Goal: Information Seeking & Learning: Learn about a topic

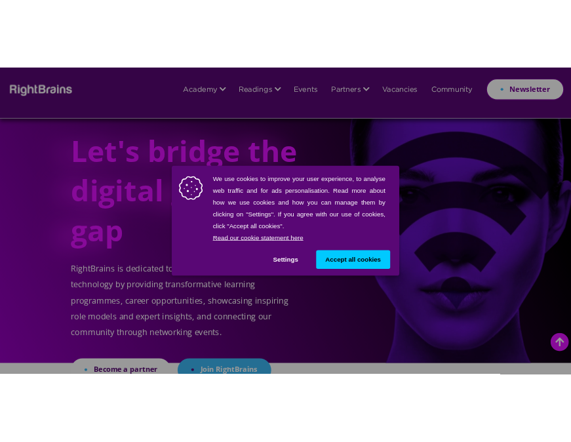
scroll to position [459, 0]
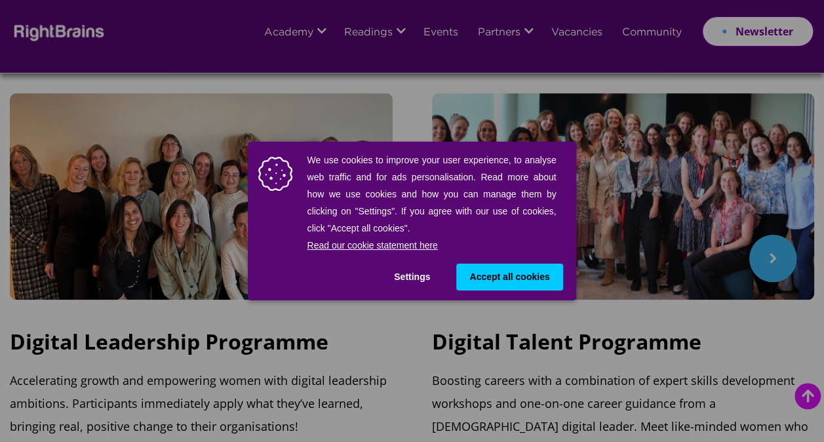
drag, startPoint x: 507, startPoint y: 279, endPoint x: 530, endPoint y: 252, distance: 36.2
click at [510, 277] on span "Accept all cookies" at bounding box center [509, 277] width 80 height 14
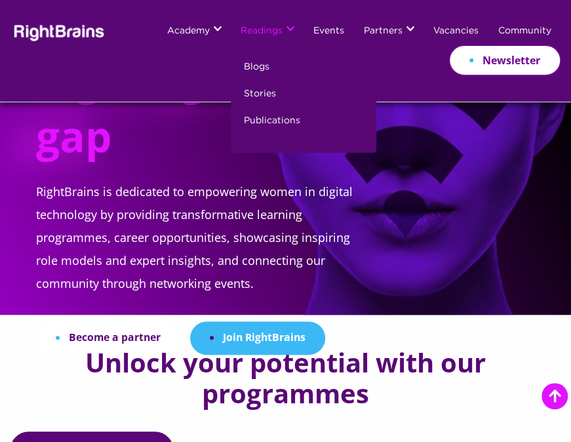
scroll to position [0, 0]
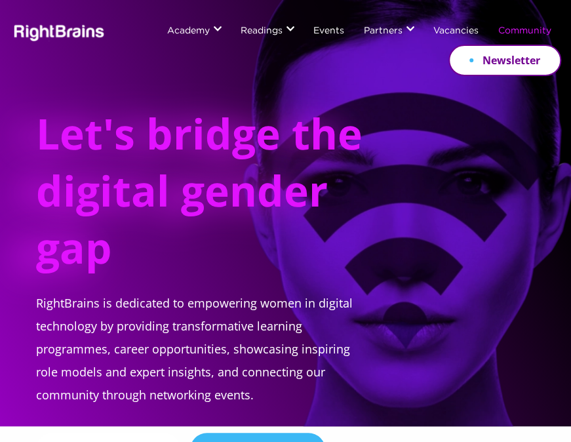
click at [533, 32] on link "Community" at bounding box center [524, 31] width 53 height 10
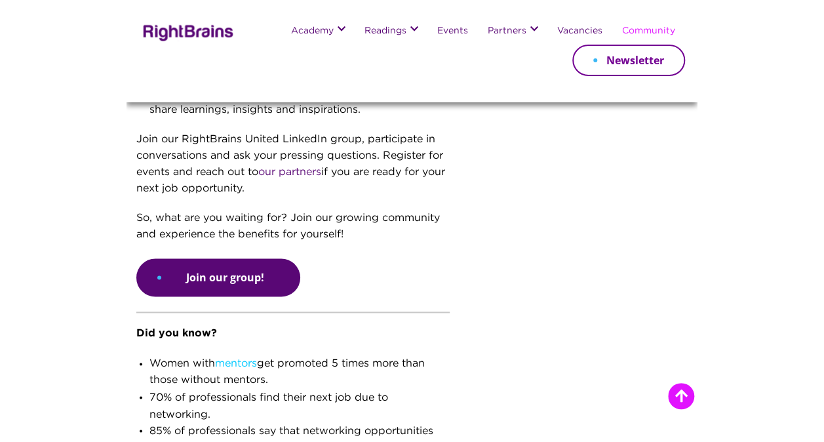
scroll to position [524, 0]
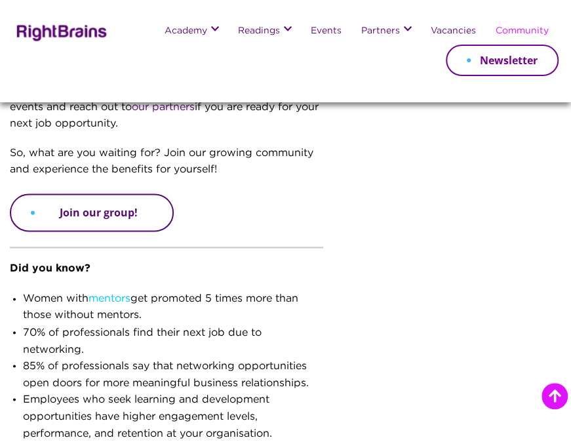
click at [122, 215] on link "Join our group!" at bounding box center [92, 212] width 164 height 38
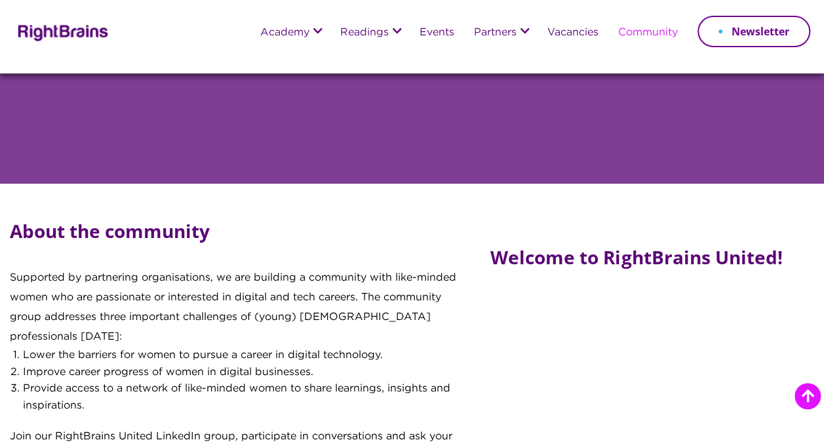
scroll to position [0, 0]
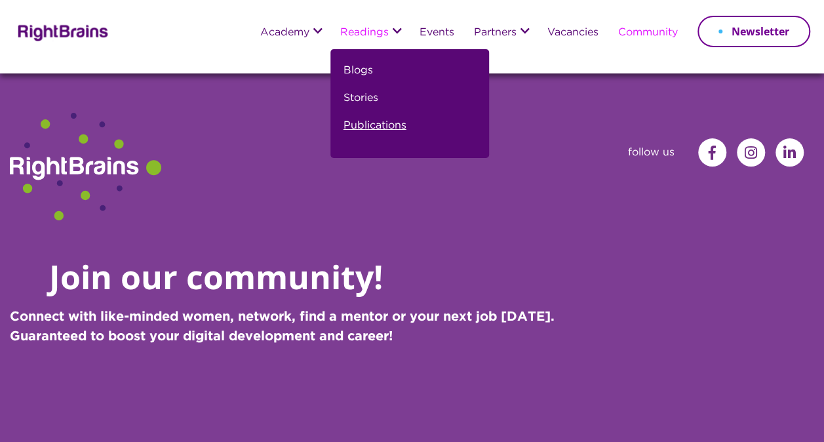
click at [368, 122] on link "Publications" at bounding box center [374, 131] width 63 height 28
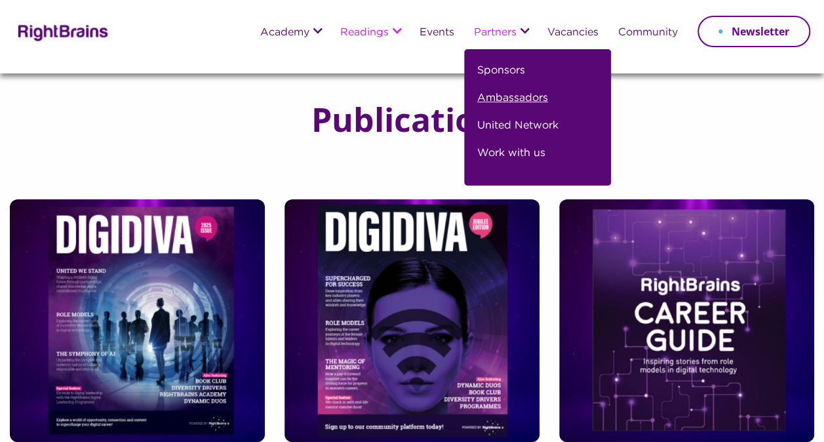
click at [507, 103] on link "Ambassadors" at bounding box center [512, 104] width 71 height 28
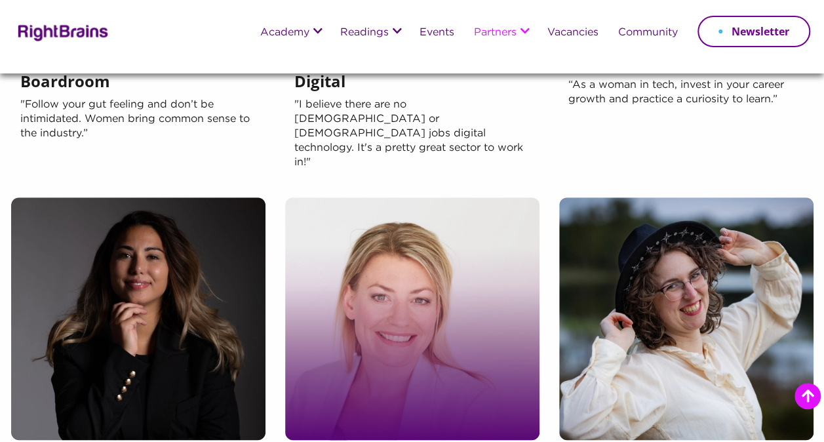
scroll to position [590, 0]
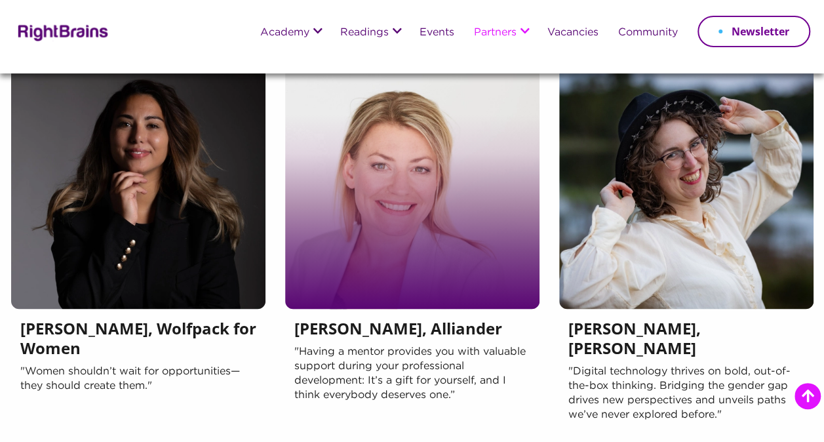
click at [393, 320] on h5 "Janita Sluurman, Alliander" at bounding box center [412, 331] width 236 height 26
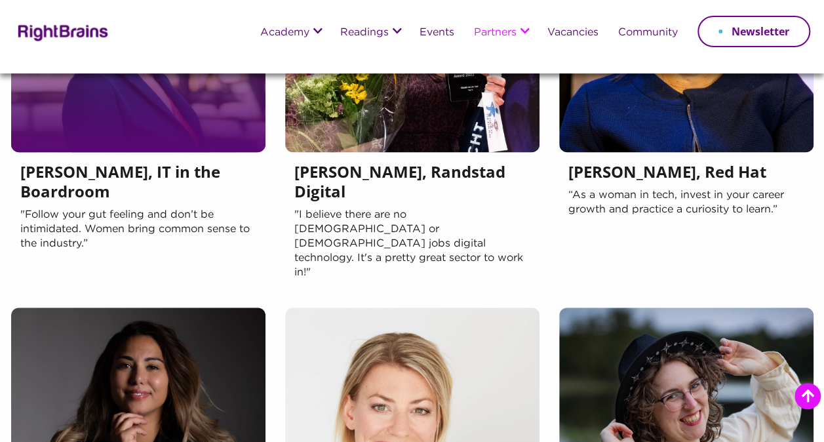
scroll to position [262, 0]
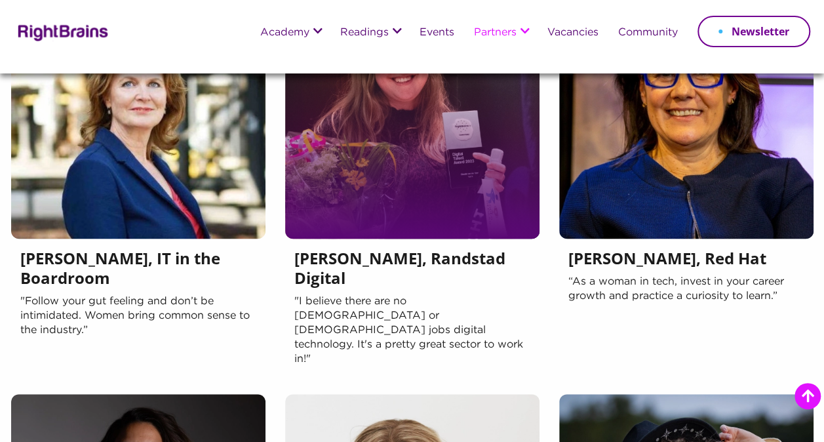
click at [375, 271] on h5 "Claudia van der Veer, Randstad Digital" at bounding box center [412, 271] width 236 height 46
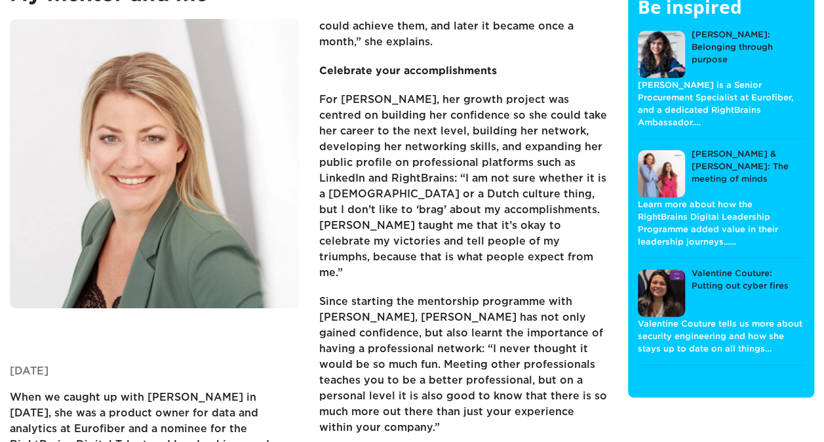
scroll to position [131, 0]
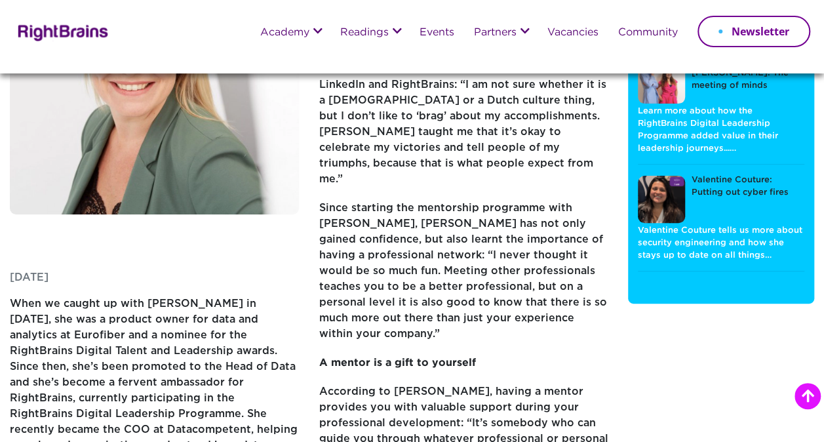
click at [432, 161] on p "For Janita, her growth project was centred on building her confidence so she co…" at bounding box center [462, 100] width 289 height 202
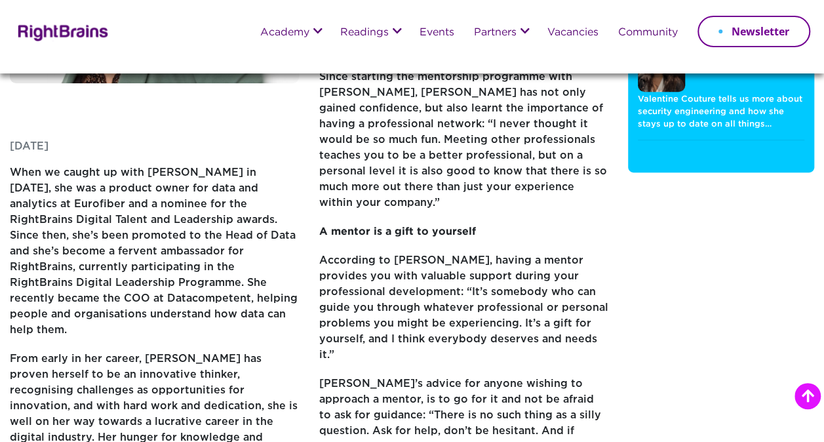
scroll to position [328, 0]
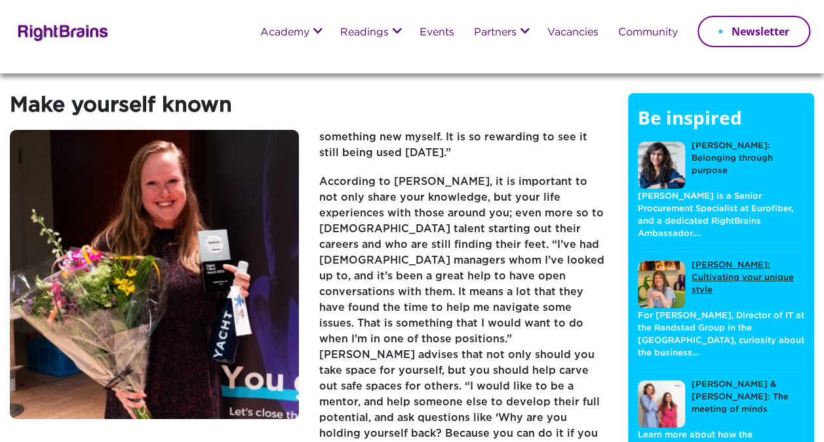
click at [704, 261] on link "[PERSON_NAME]: Cultivating your unique style" at bounding box center [721, 283] width 166 height 49
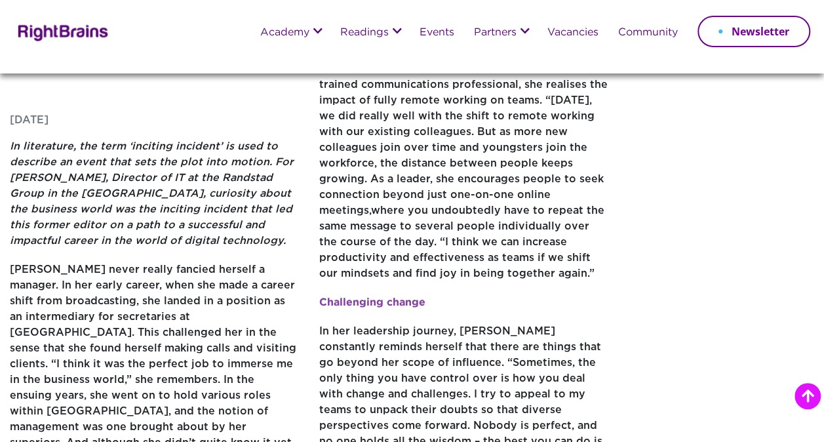
scroll to position [131, 0]
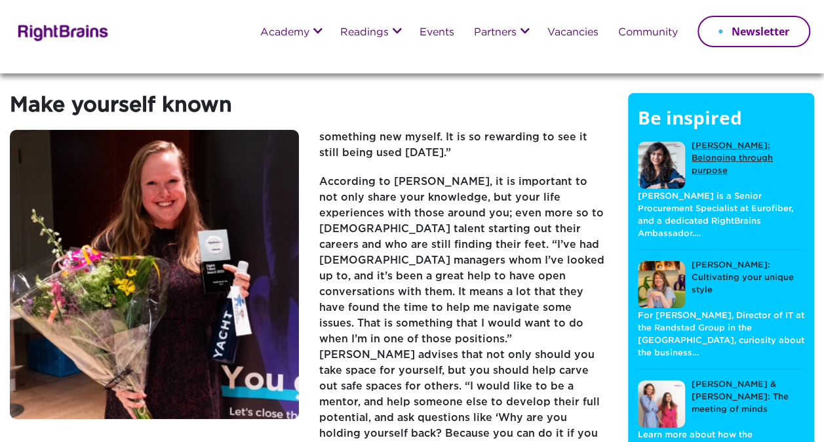
click at [709, 144] on link "[PERSON_NAME]: Belonging through purpose" at bounding box center [721, 164] width 166 height 49
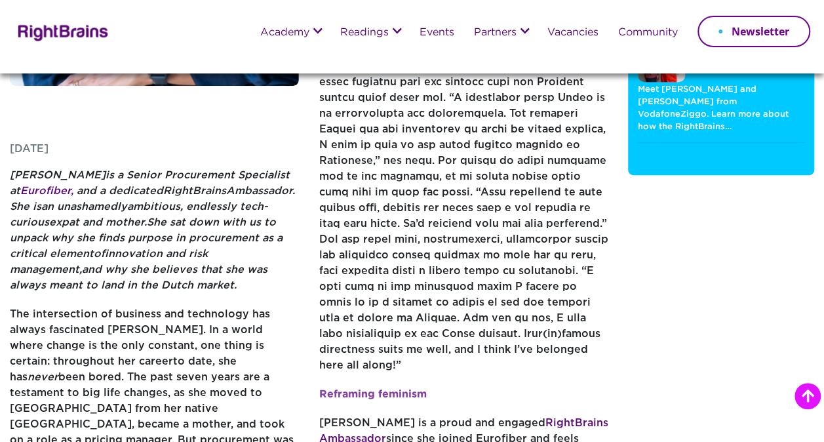
scroll to position [66, 0]
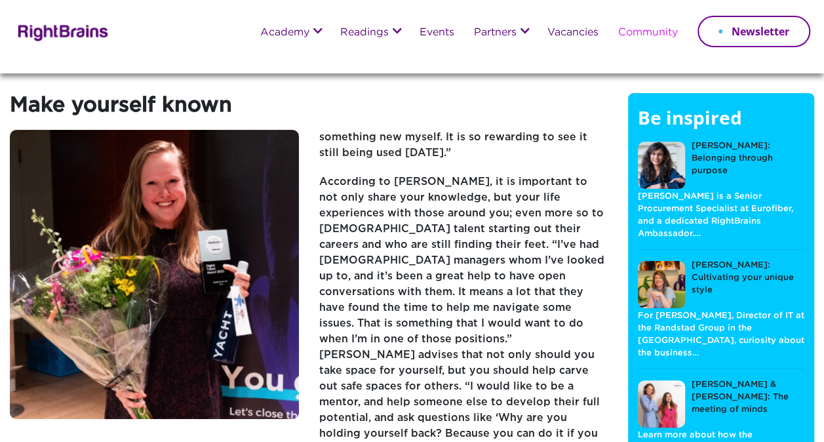
click at [638, 35] on link "Community" at bounding box center [648, 33] width 60 height 11
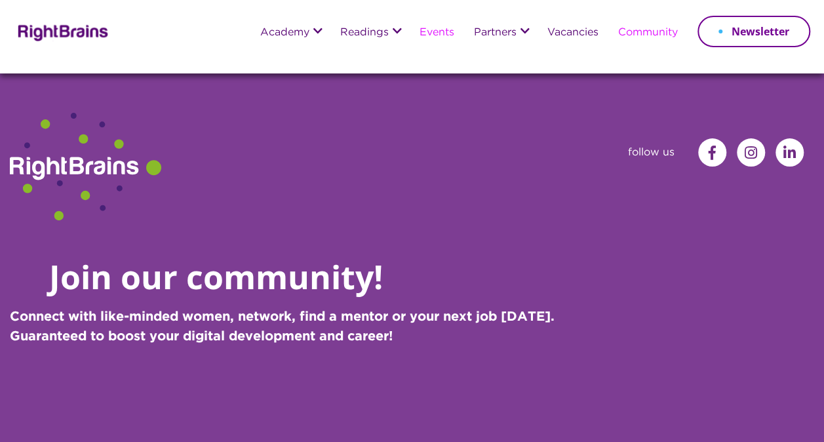
click at [431, 31] on link "Events" at bounding box center [436, 33] width 35 height 11
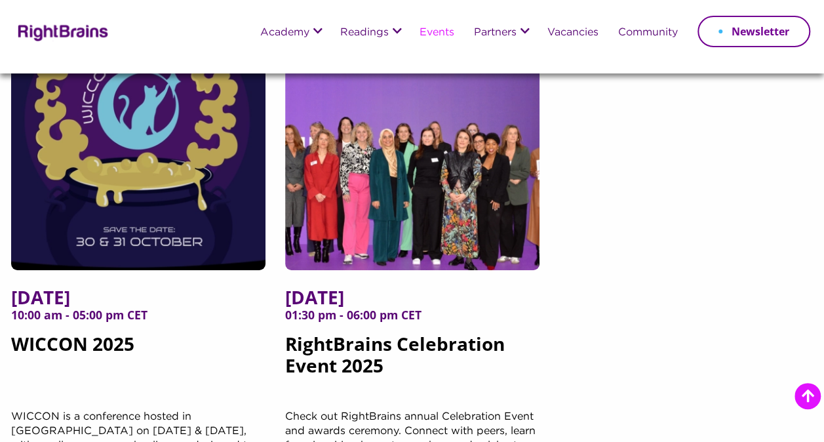
scroll to position [328, 0]
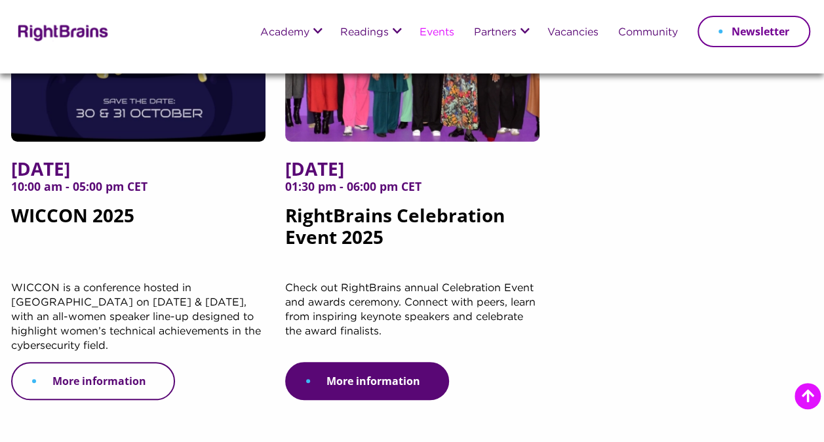
click at [87, 376] on link "More information" at bounding box center [93, 381] width 164 height 38
